Goal: Task Accomplishment & Management: Use online tool/utility

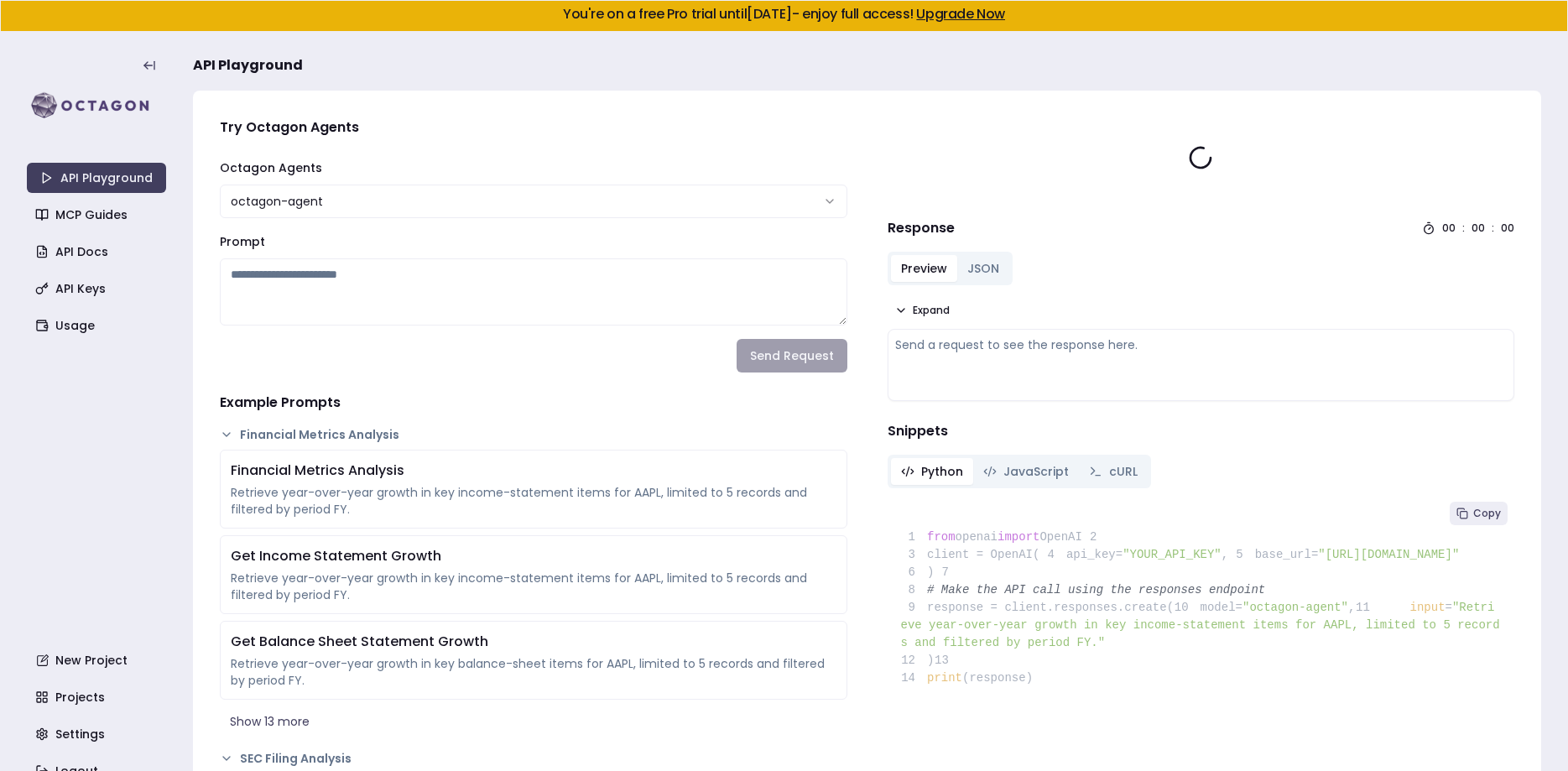
type textarea "**********"
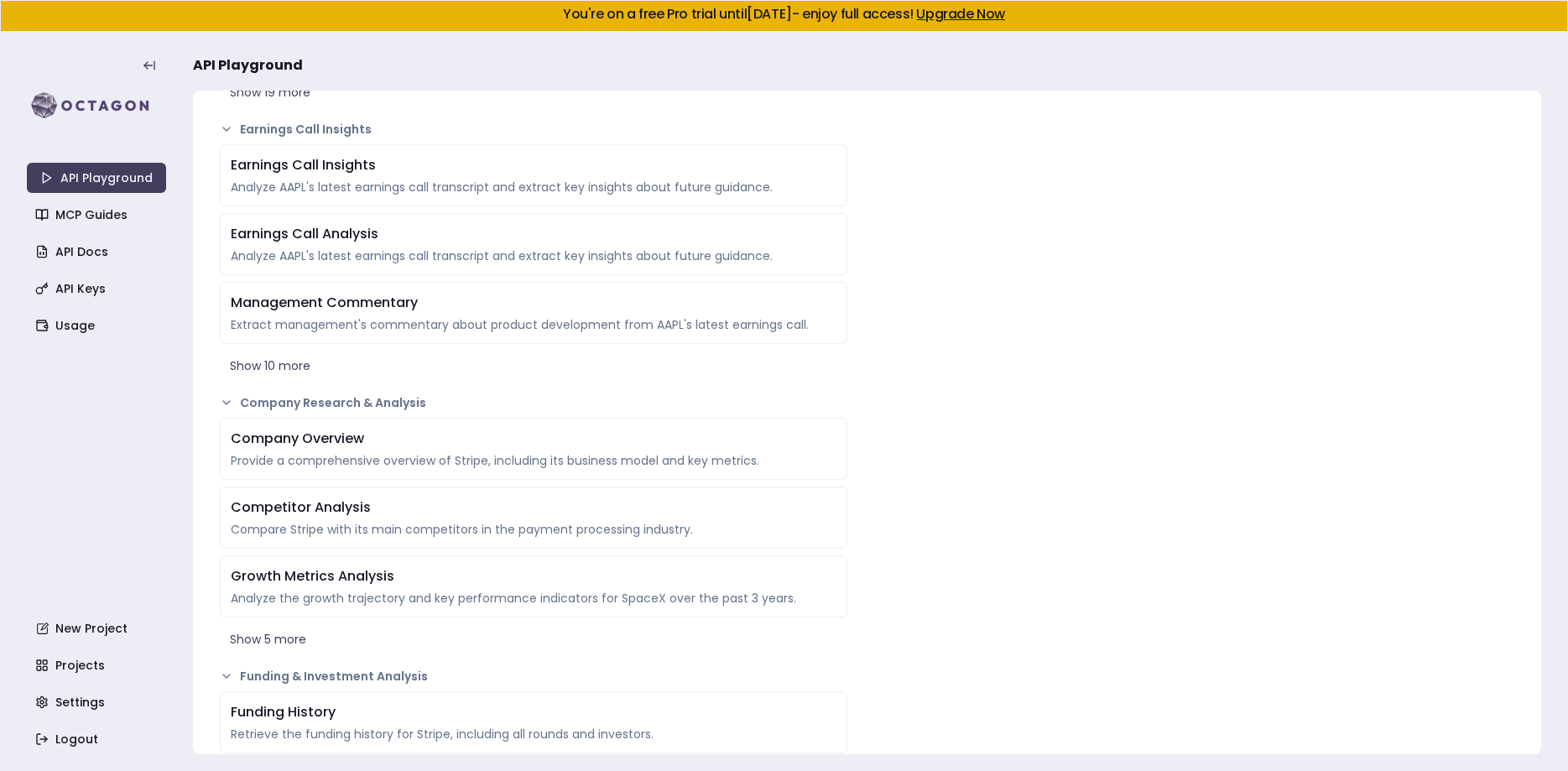
scroll to position [1180, 0]
click at [984, 472] on div "**********" at bounding box center [1201, 760] width 655 height 3672
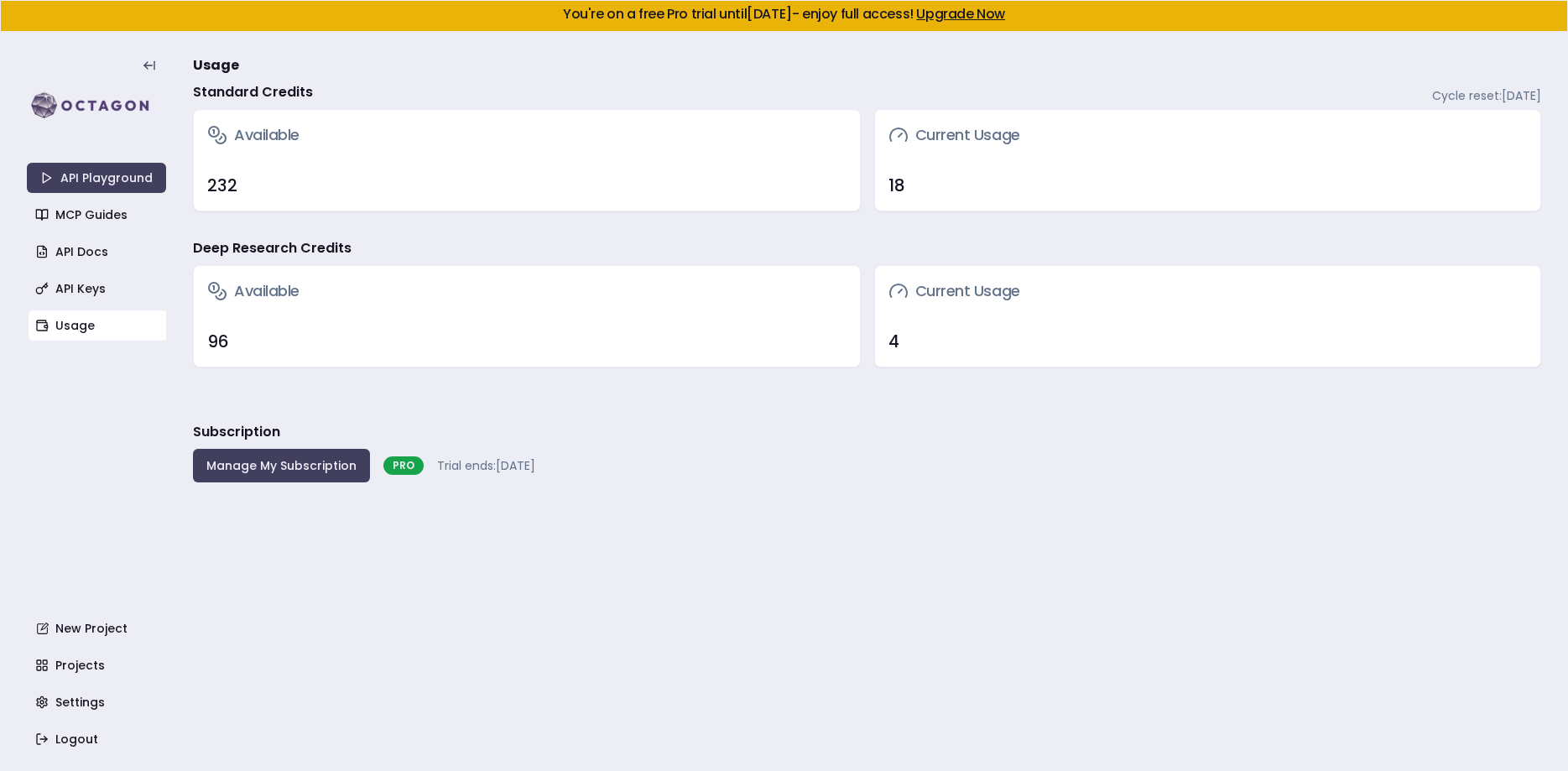
click at [990, 15] on link "Upgrade Now" at bounding box center [960, 14] width 88 height 20
click at [88, 174] on link "API Playground" at bounding box center [96, 178] width 140 height 30
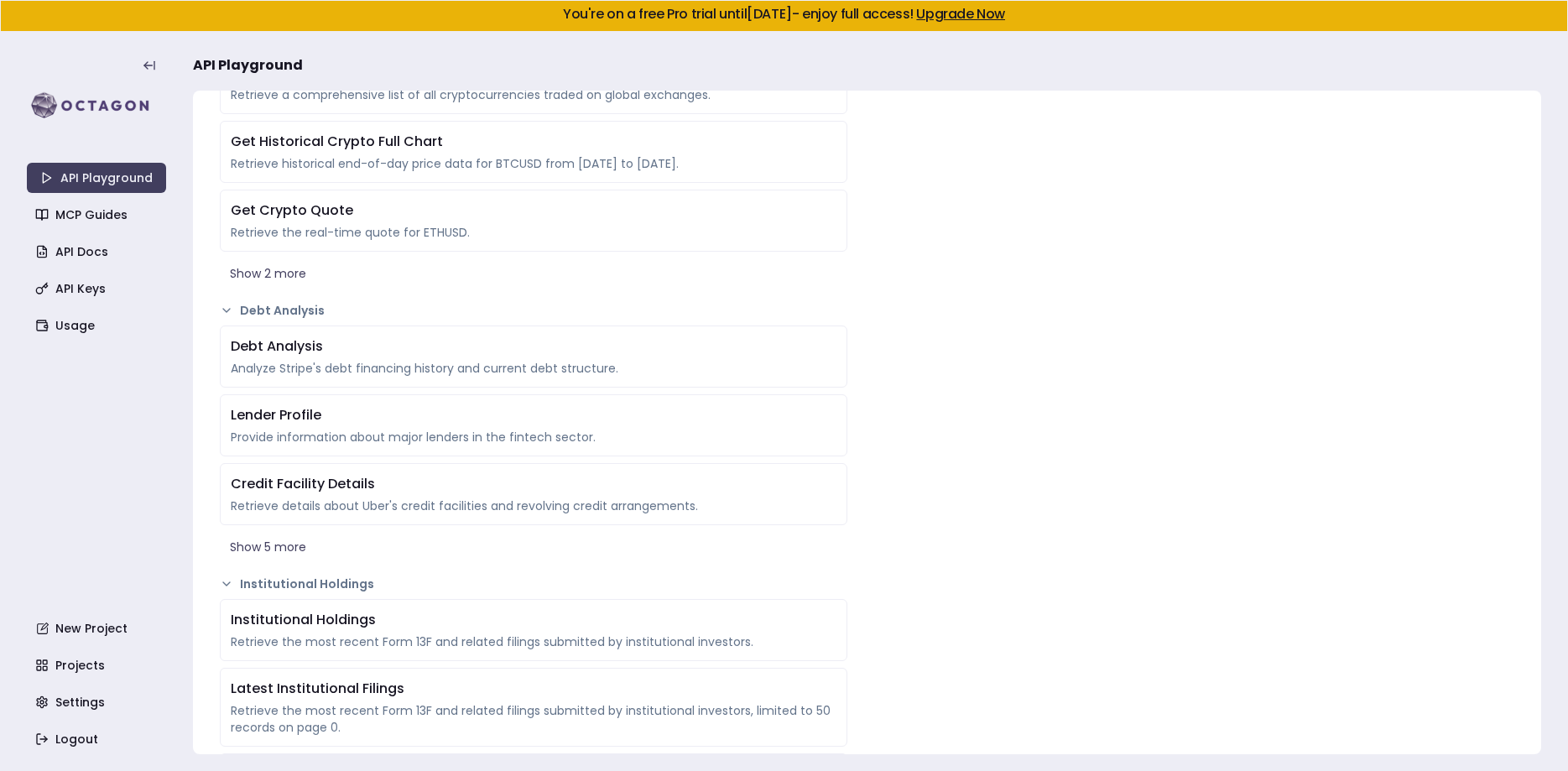
scroll to position [3035, 0]
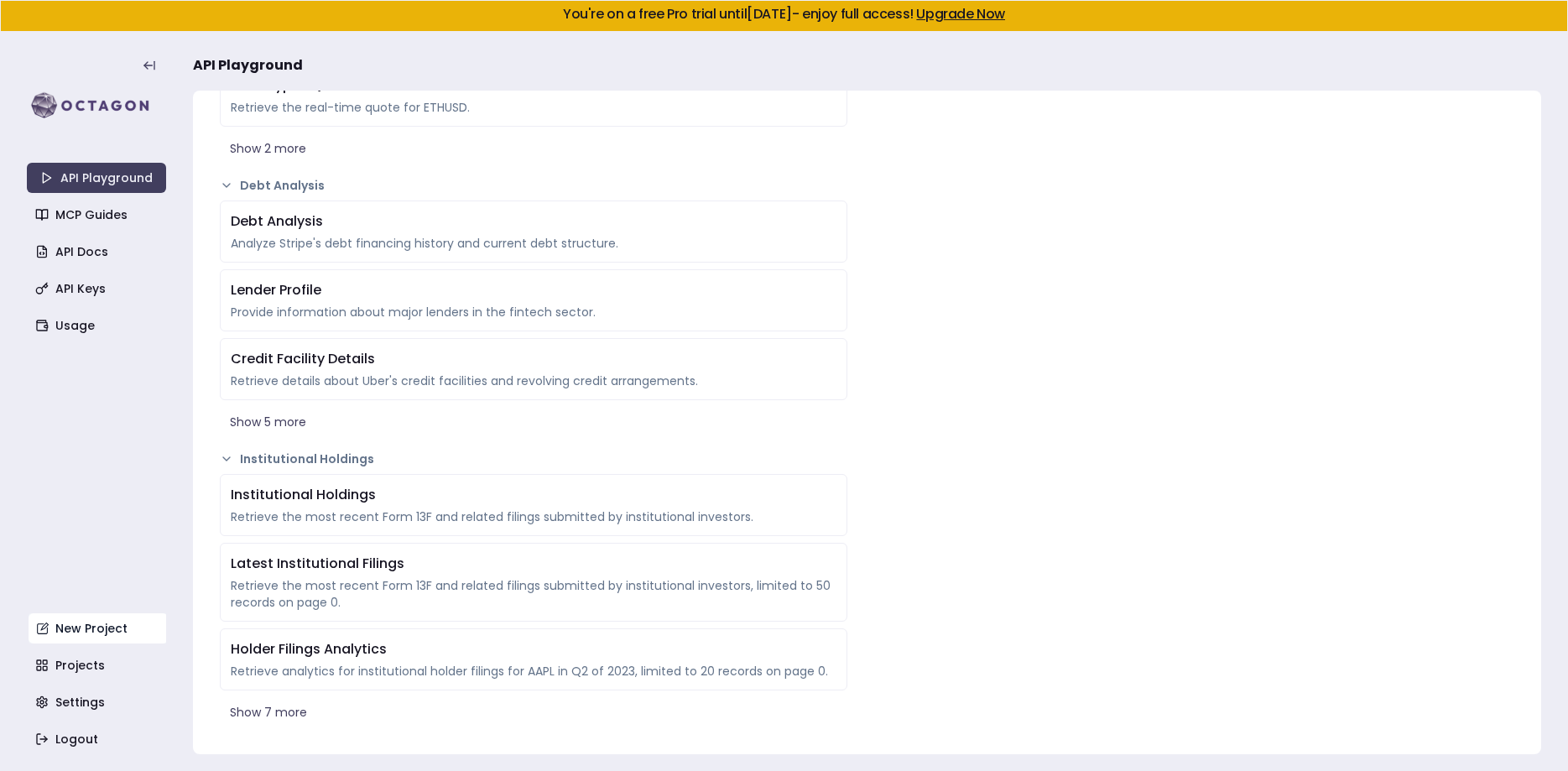
click at [85, 641] on link "New Project" at bounding box center [98, 628] width 140 height 30
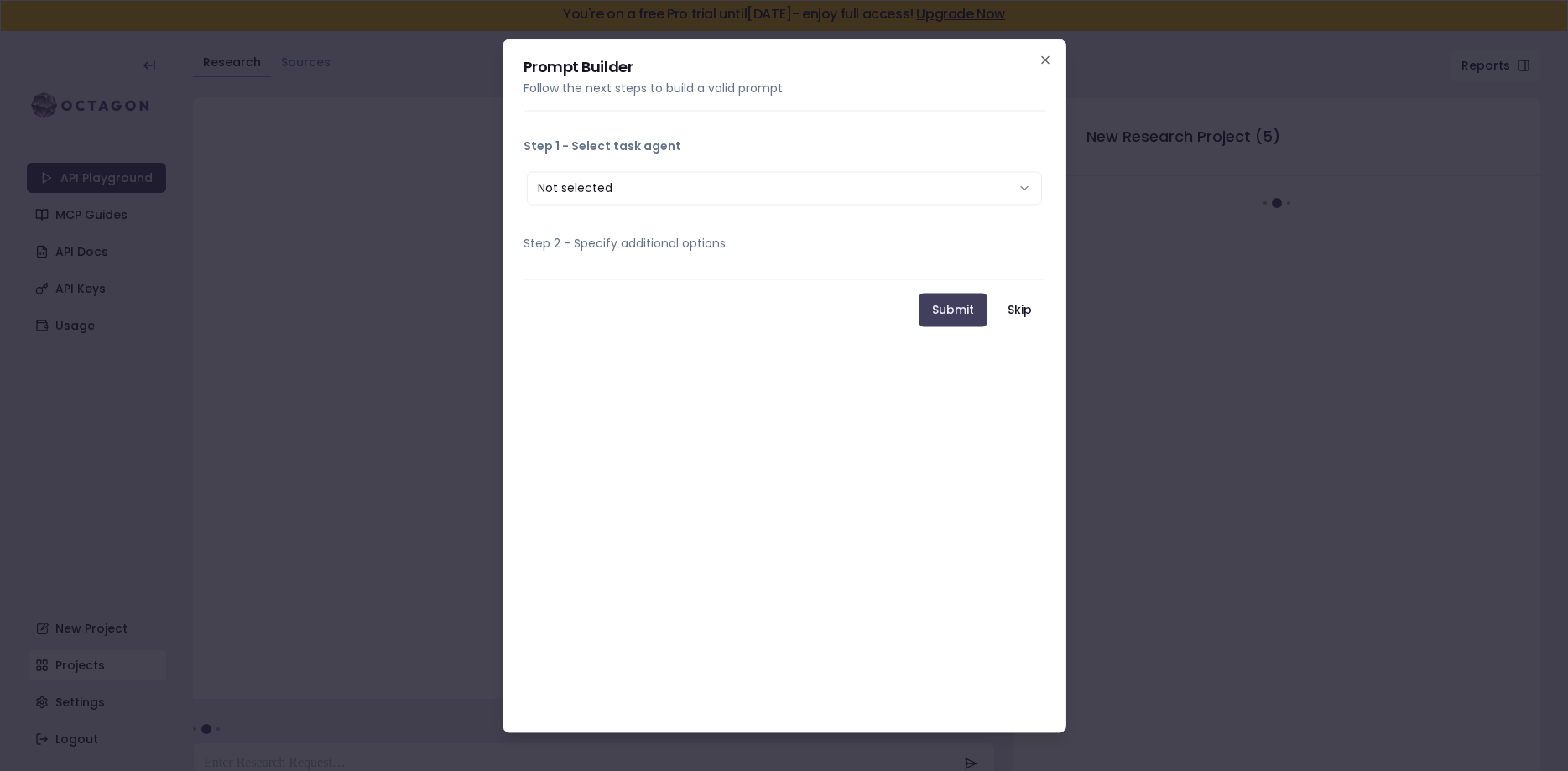
scroll to position [31, 0]
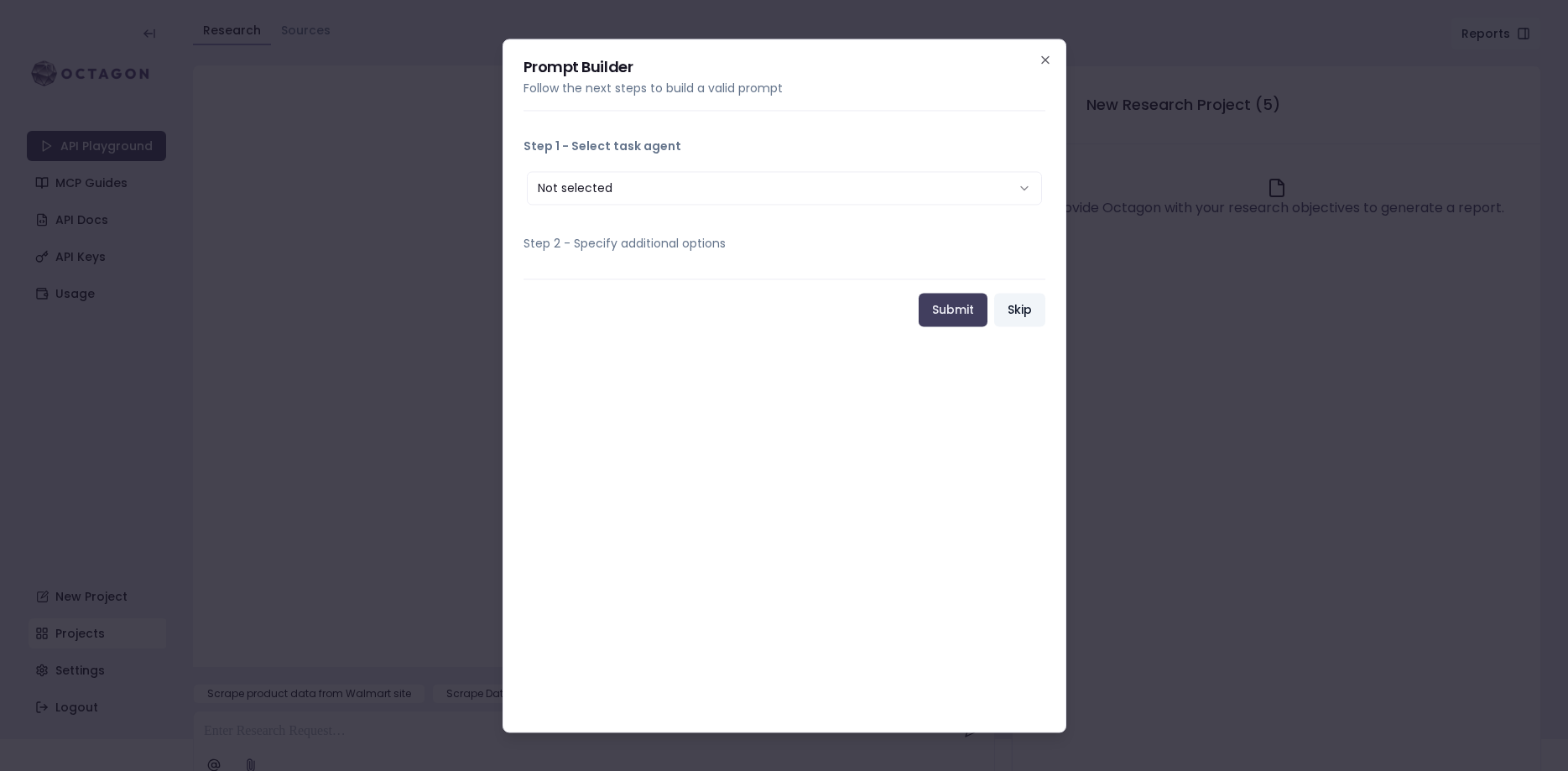
click at [1029, 294] on button "Skip" at bounding box center [1019, 310] width 51 height 33
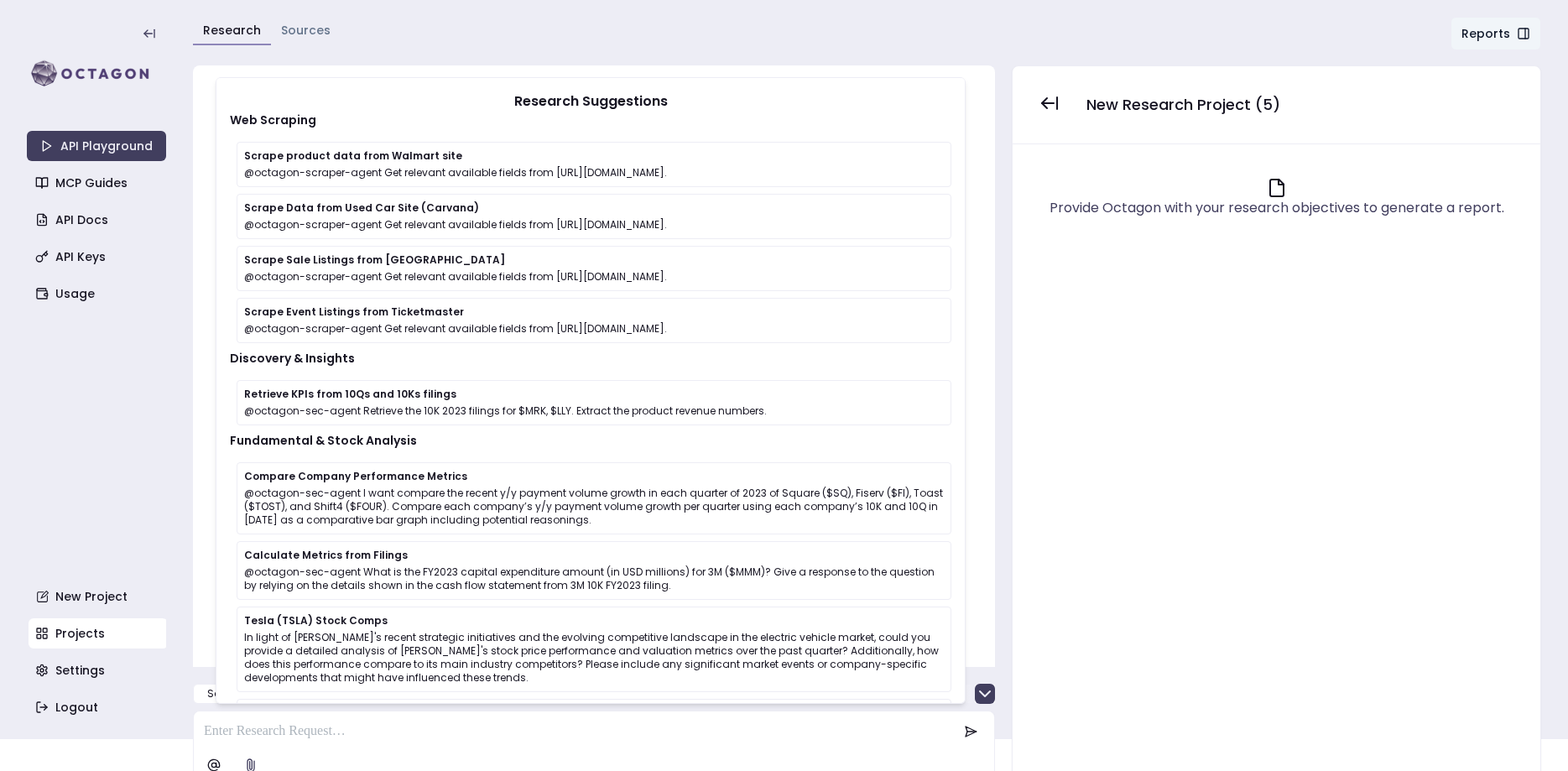
click at [80, 627] on link "Projects" at bounding box center [98, 633] width 140 height 30
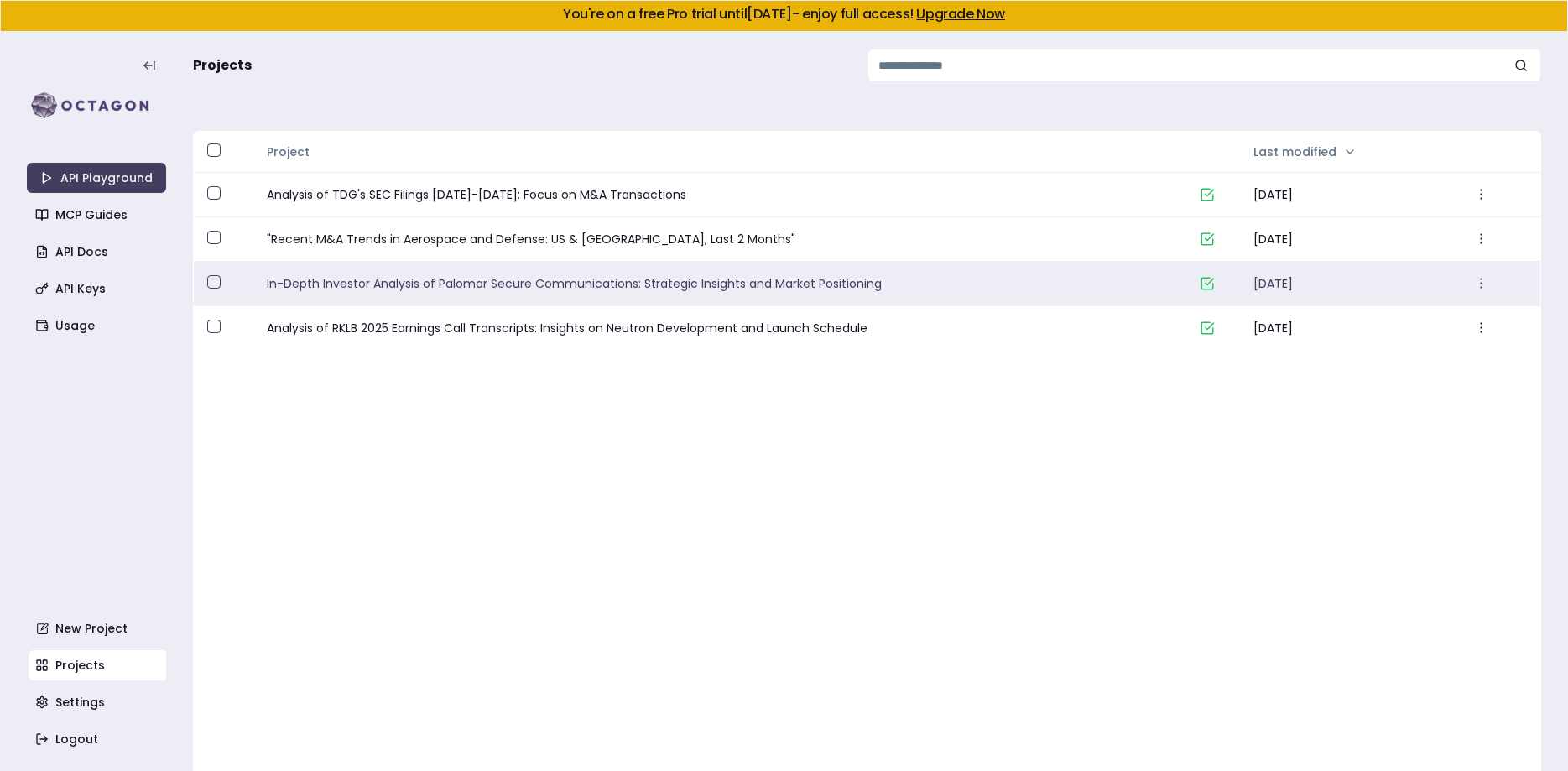
click at [397, 288] on link "In-Depth Investor Analysis of Palomar Secure Communications: Strategic Insights…" at bounding box center [726, 283] width 920 height 17
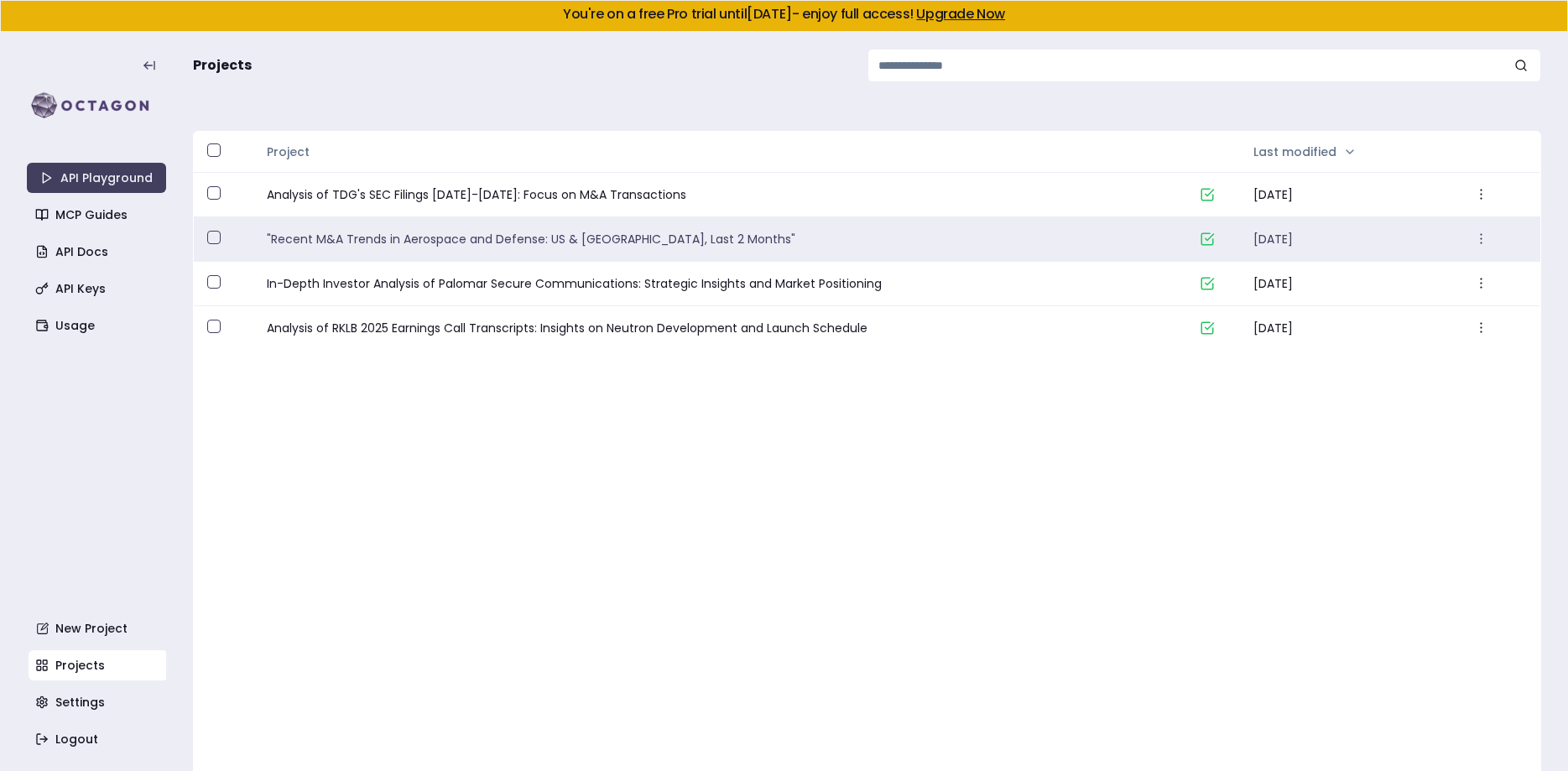
click at [465, 231] on link ""Recent M&A Trends in Aerospace and Defense: US & Europe, Last 2 Months"" at bounding box center [726, 239] width 920 height 17
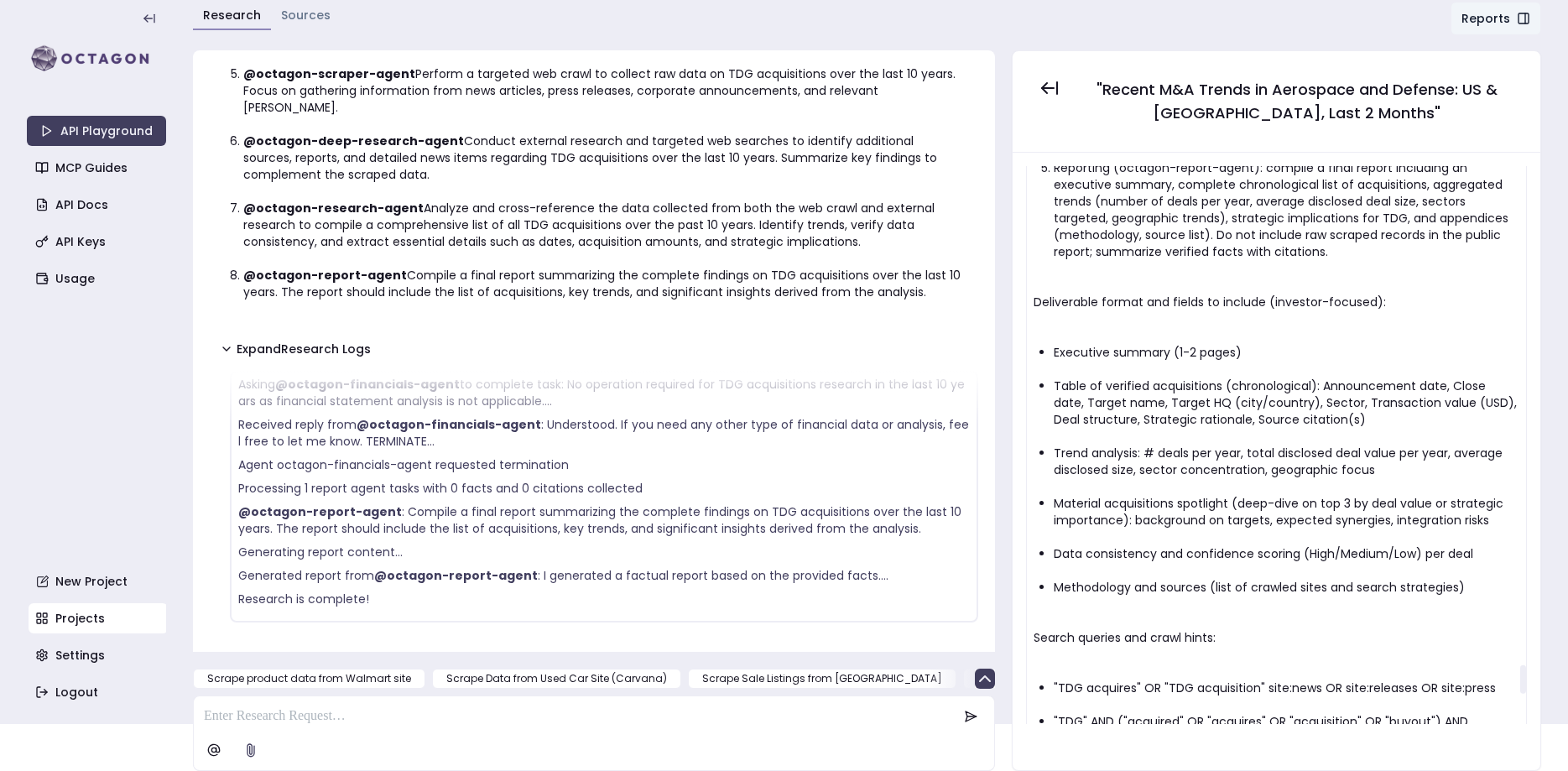
scroll to position [9859, 0]
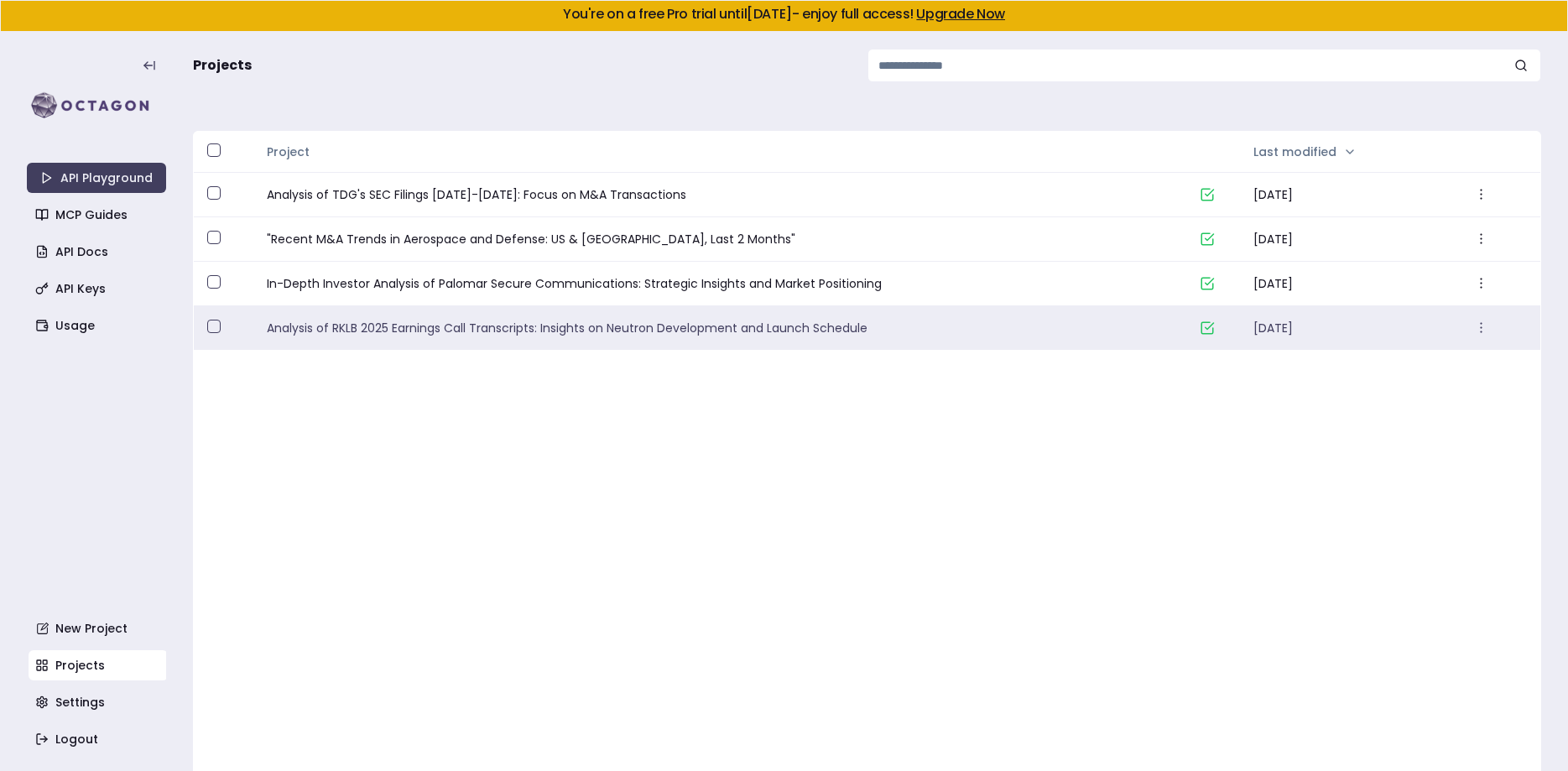
click at [426, 323] on link "Analysis of RKLB 2025 Earnings Call Transcripts: Insights on Neutron Developmen…" at bounding box center [726, 327] width 920 height 17
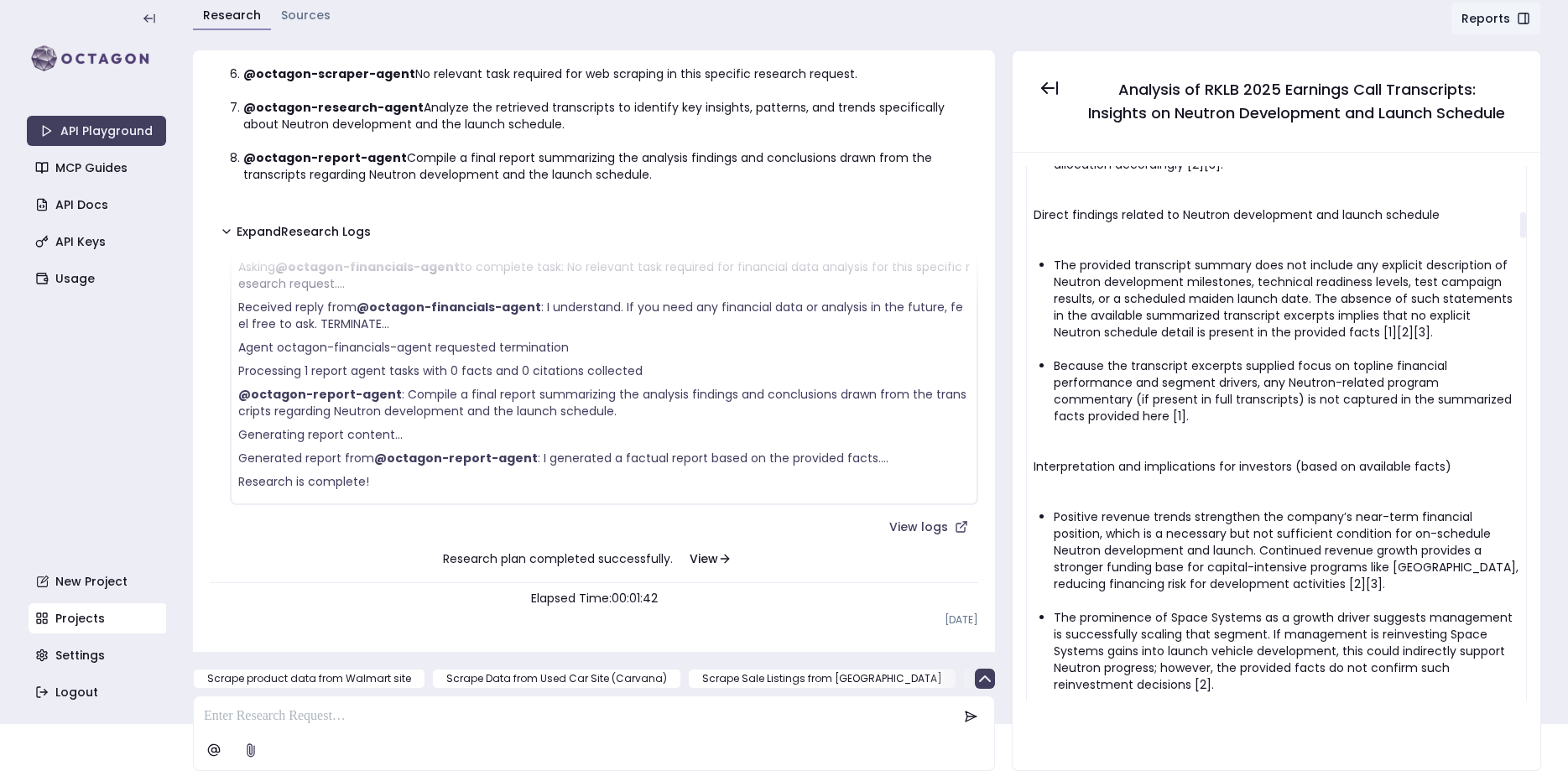
scroll to position [927, 0]
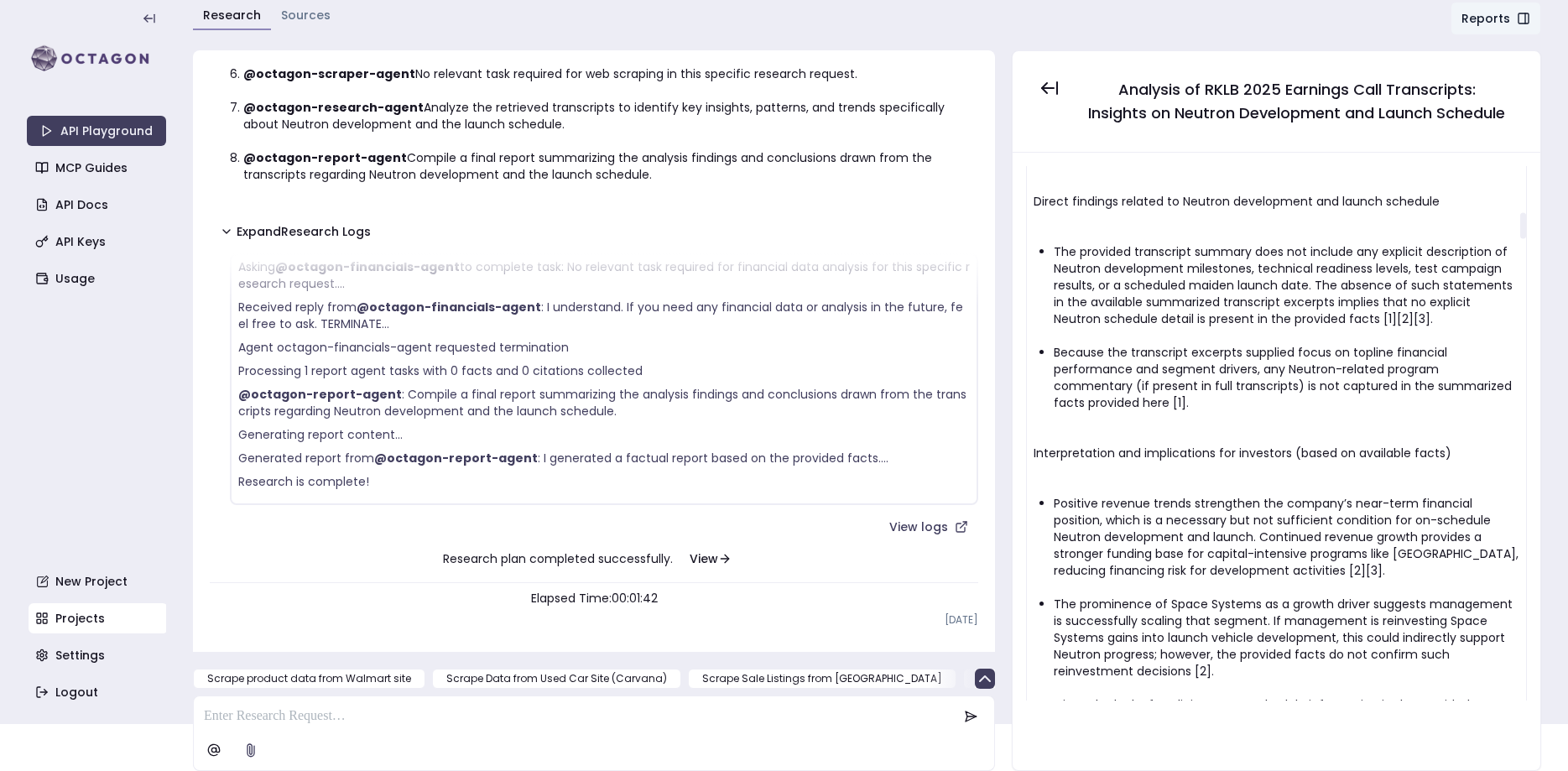
click at [1008, 333] on div "Liang Sim LS @octagon-transcripts-agent Retrieve the transcripts for RKLB for t…" at bounding box center [866, 410] width 1348 height 721
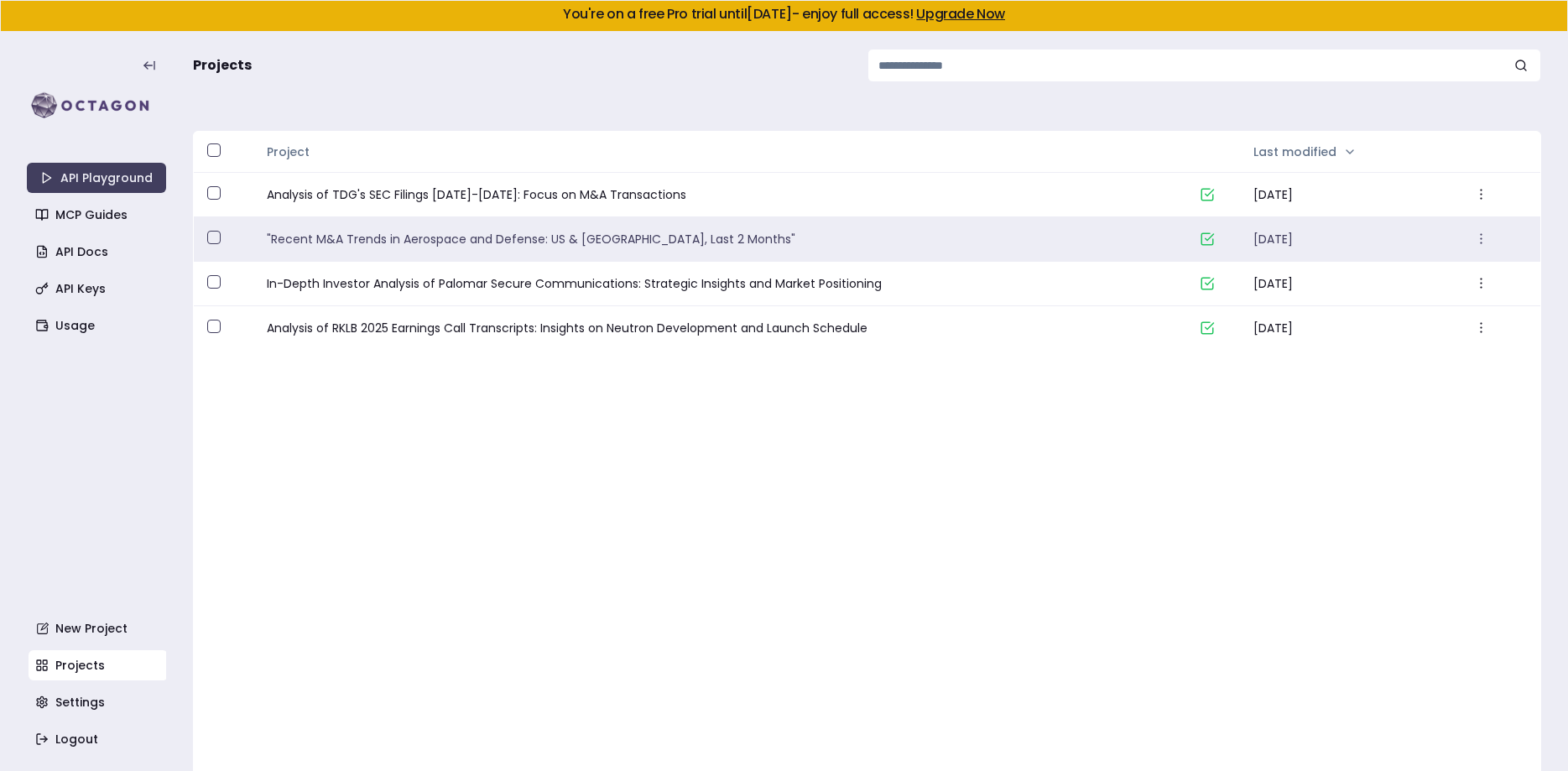
click at [586, 243] on link ""Recent M&A Trends in Aerospace and Defense: US & Europe, Last 2 Months"" at bounding box center [726, 239] width 920 height 17
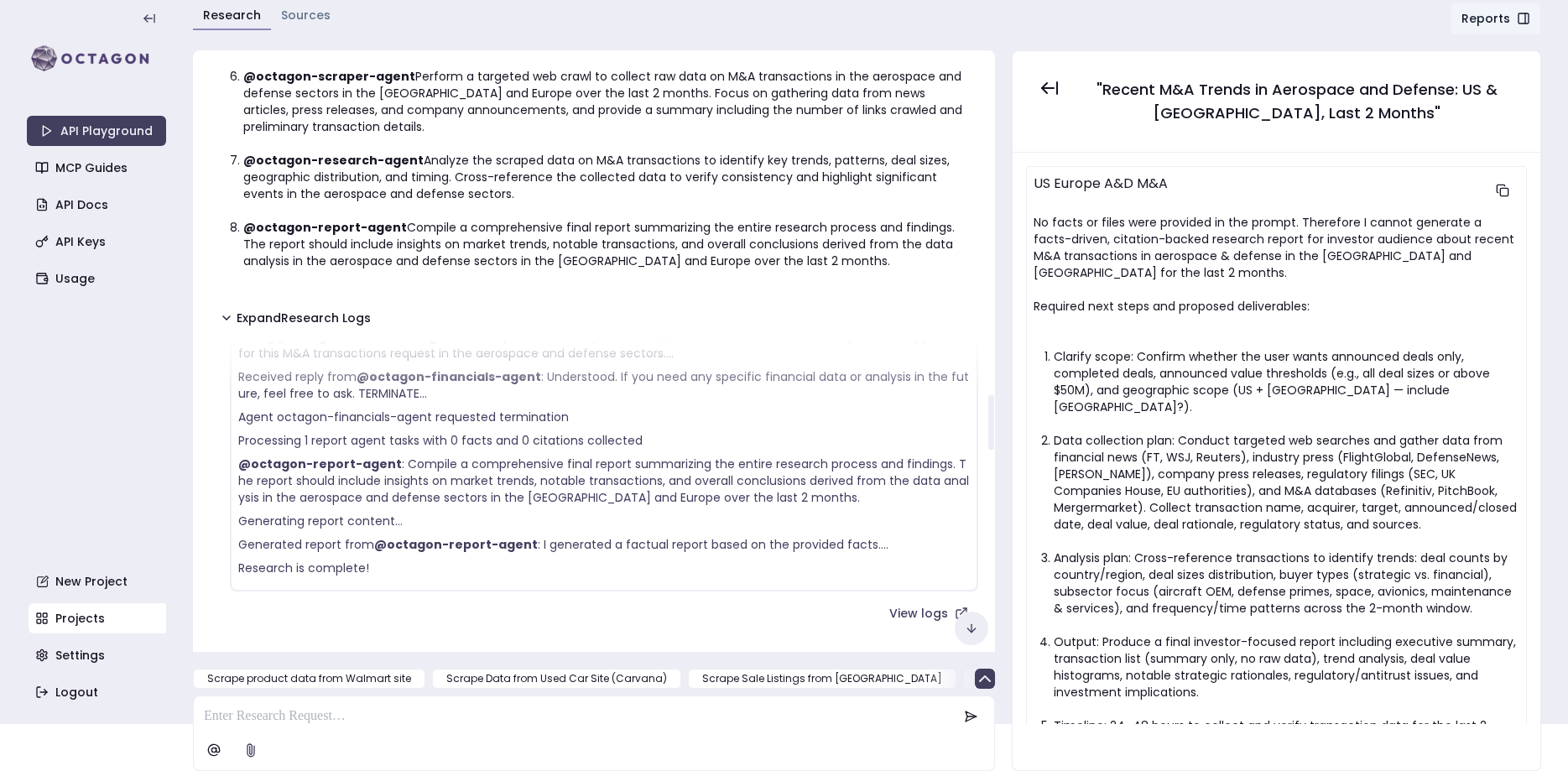
scroll to position [3520, 0]
click at [83, 59] on img at bounding box center [96, 59] width 140 height 33
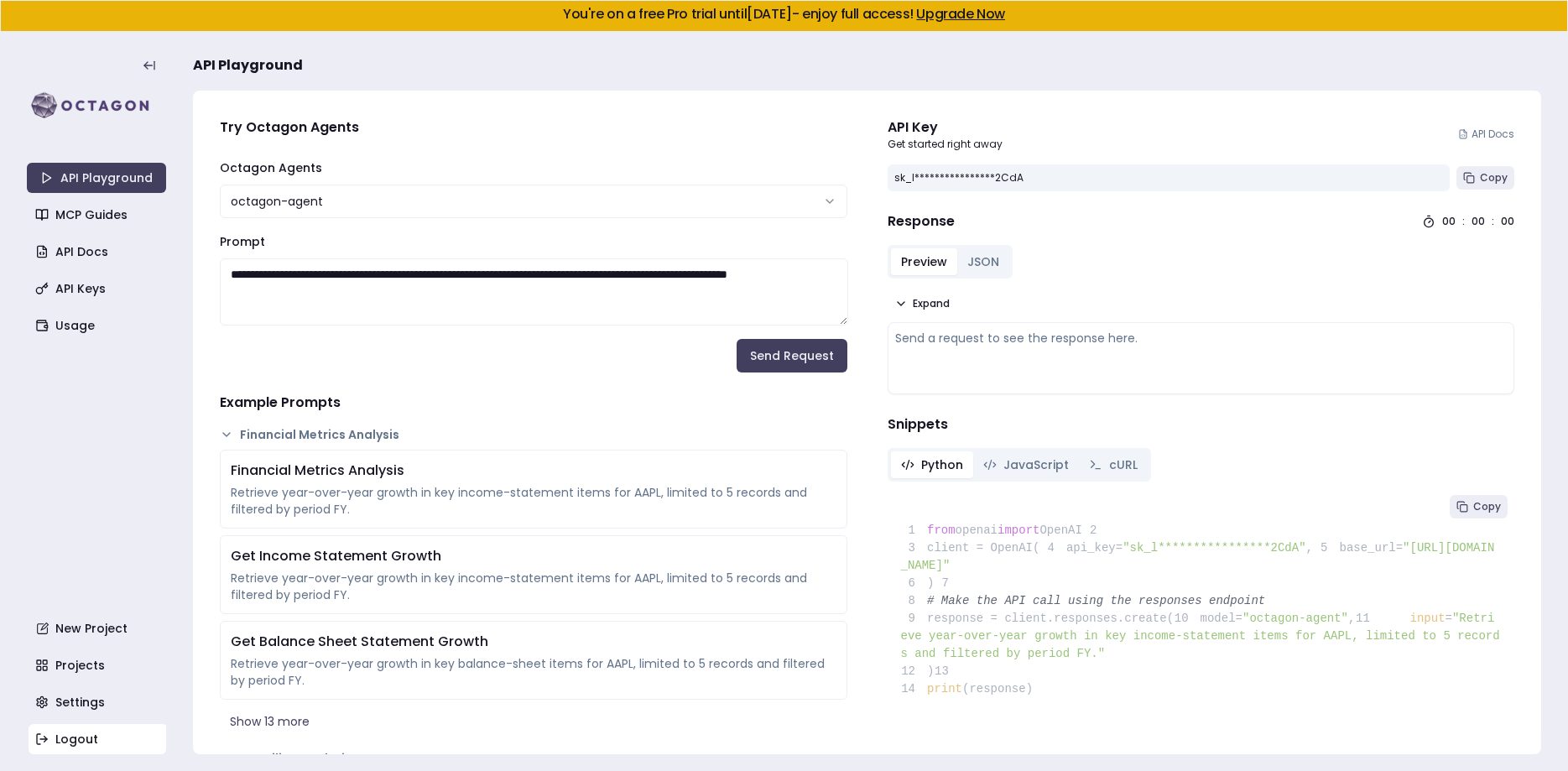
click at [76, 728] on link "Logout" at bounding box center [98, 739] width 140 height 30
